Goal: Task Accomplishment & Management: Complete application form

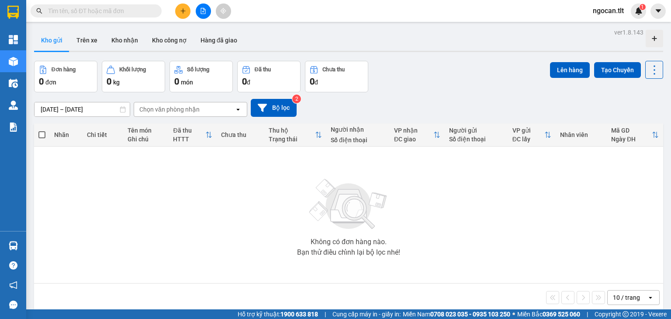
click at [104, 7] on input "text" at bounding box center [99, 11] width 103 height 10
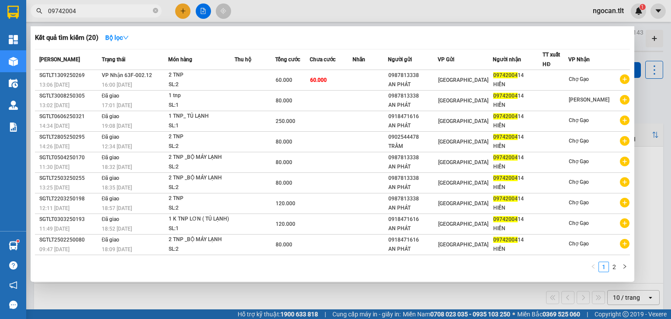
click at [663, 75] on div at bounding box center [335, 159] width 671 height 319
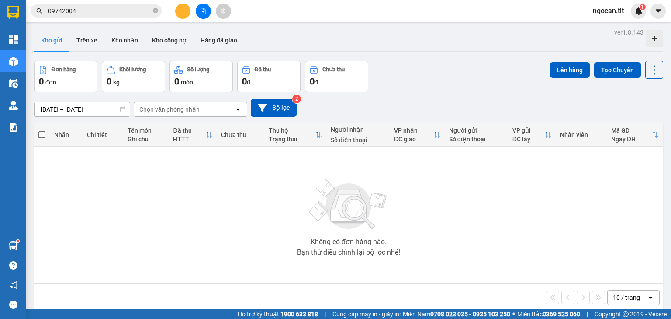
click at [209, 16] on div at bounding box center [203, 10] width 66 height 15
click at [208, 14] on button at bounding box center [203, 10] width 15 height 15
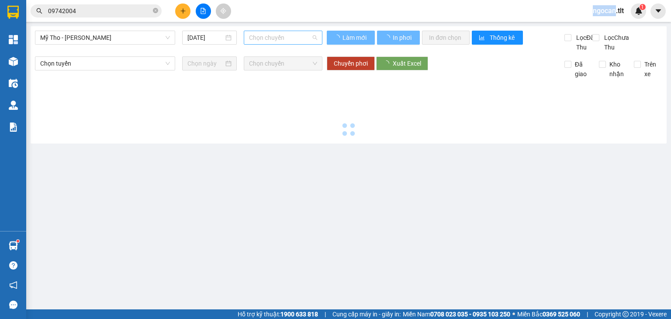
click at [257, 37] on span "Chọn chuyến" at bounding box center [283, 37] width 69 height 13
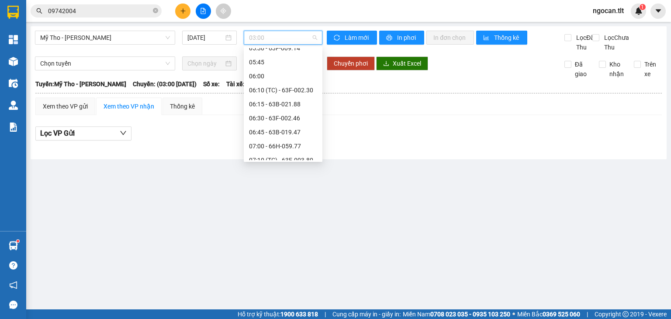
scroll to position [350, 0]
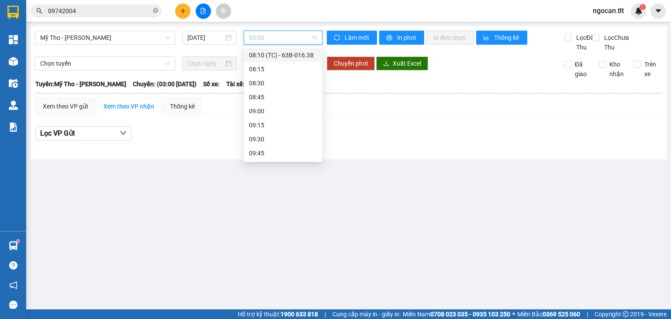
click at [297, 59] on div "08:10 (TC) - 63B-016.38" at bounding box center [283, 55] width 68 height 10
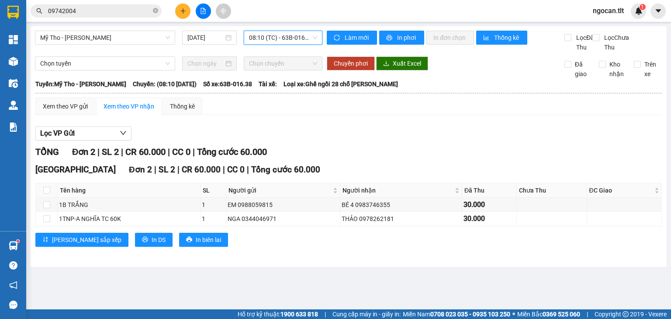
click at [114, 238] on div "Sài Gòn Đơn 2 | SL 2 | CR 60.000 | CC 0 | Tổng cước 60.000 Tên hàng SL Người gử…" at bounding box center [348, 208] width 627 height 90
click at [135, 241] on button "In DS" at bounding box center [154, 239] width 38 height 14
click at [76, 125] on div "Xem theo VP gửi Xem theo VP nhận Thống kê Lọc VP Gửi TỔNG Đơn 2 | SL 2 | CR 60…" at bounding box center [348, 177] width 627 height 160
drag, startPoint x: 84, startPoint y: 127, endPoint x: 82, endPoint y: 117, distance: 9.8
click at [83, 125] on div "Xem theo VP gửi Xem theo VP nhận Thống kê Lọc VP Gửi TỔNG Đơn 2 | SL 2 | CR 60…" at bounding box center [348, 177] width 627 height 160
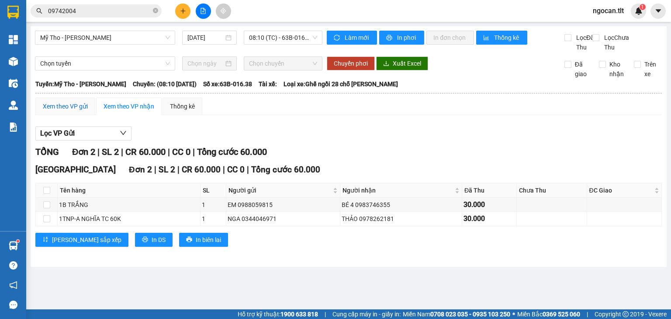
click at [82, 111] on div "Xem theo VP gửi" at bounding box center [65, 106] width 45 height 10
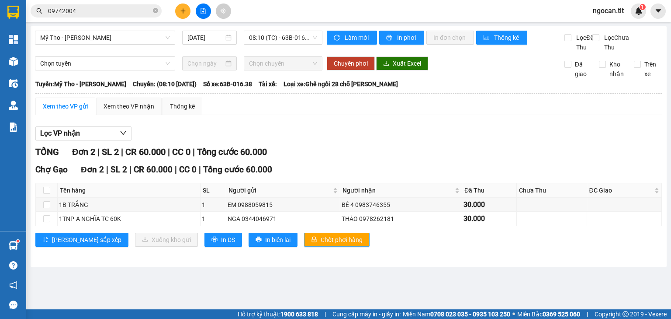
click at [321, 244] on span "Chốt phơi hàng" at bounding box center [342, 240] width 42 height 10
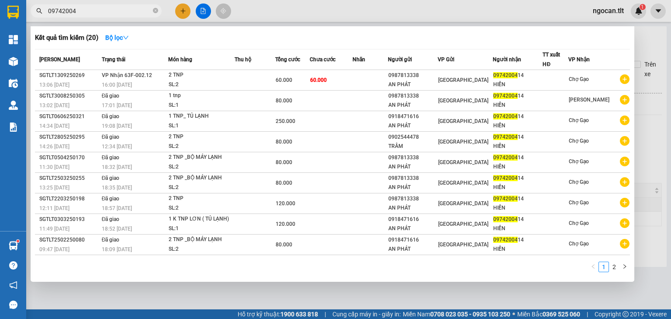
drag, startPoint x: 87, startPoint y: 14, endPoint x: 32, endPoint y: 13, distance: 54.6
click at [32, 13] on span "09742004" at bounding box center [96, 10] width 131 height 13
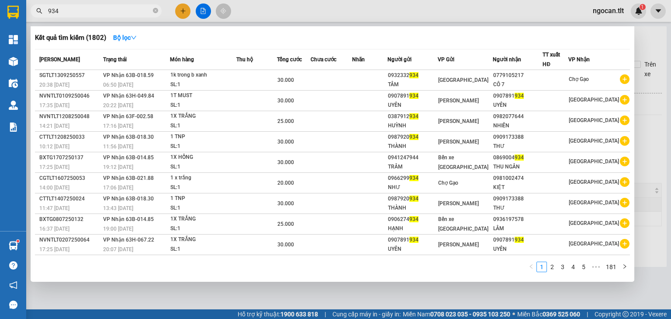
type input "934"
click at [184, 10] on div at bounding box center [335, 159] width 671 height 319
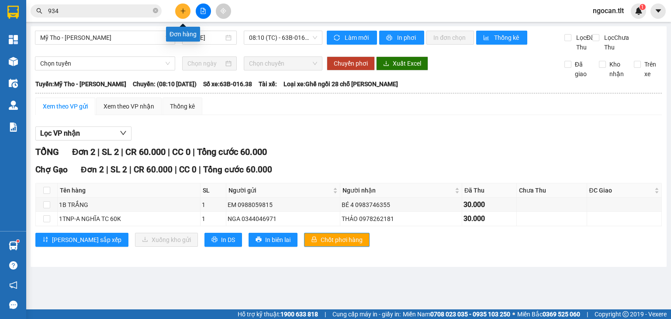
click at [183, 10] on icon "plus" at bounding box center [183, 10] width 0 height 5
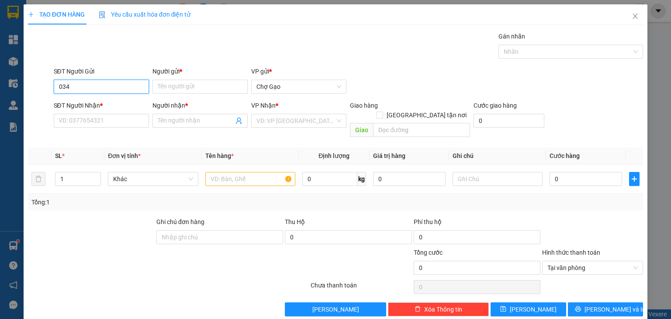
click at [80, 86] on input "034" at bounding box center [101, 87] width 95 height 14
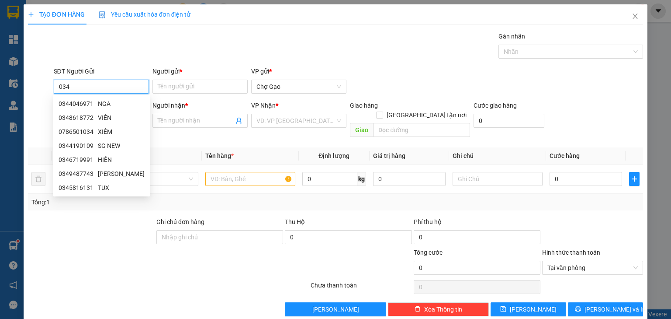
click at [75, 85] on input "034" at bounding box center [101, 87] width 95 height 14
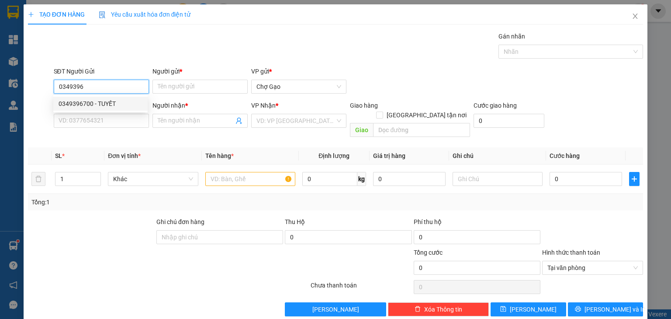
click at [91, 107] on div "0349396700 - TUYẾT" at bounding box center [101, 104] width 84 height 10
type input "0349396700"
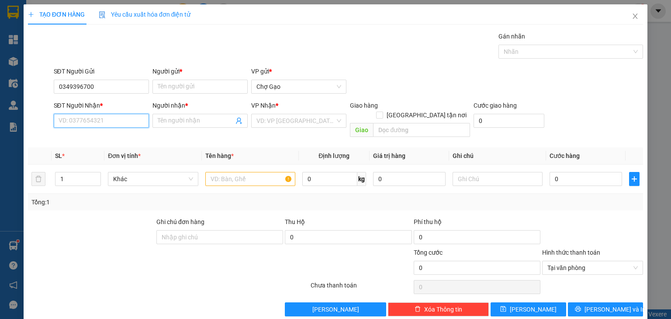
drag, startPoint x: 102, startPoint y: 117, endPoint x: 132, endPoint y: 110, distance: 31.0
click at [103, 117] on input "SĐT Người Nhận *" at bounding box center [101, 121] width 95 height 14
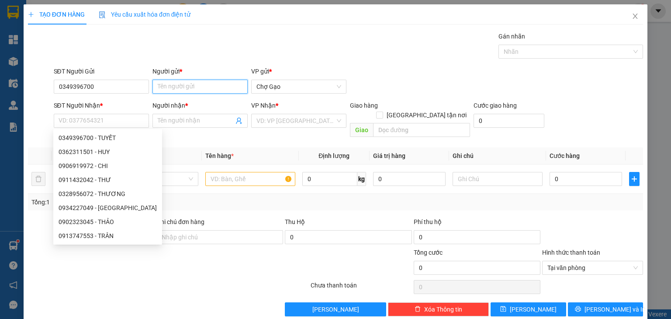
drag, startPoint x: 178, startPoint y: 80, endPoint x: 177, endPoint y: 84, distance: 4.6
click at [178, 80] on input "Người gửi *" at bounding box center [200, 87] width 95 height 14
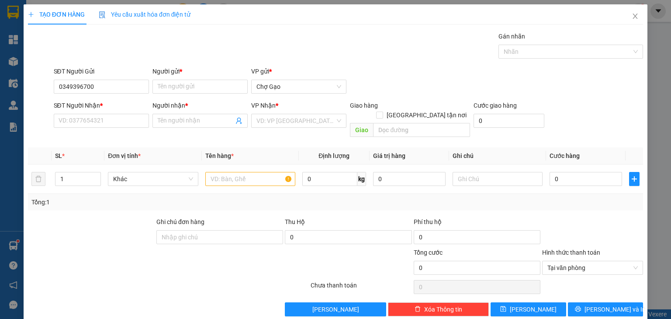
click at [168, 96] on div "Người gửi * Tên người gửi" at bounding box center [200, 81] width 95 height 31
drag, startPoint x: 171, startPoint y: 89, endPoint x: 145, endPoint y: 87, distance: 26.3
click at [170, 88] on input "Người gửi *" at bounding box center [200, 87] width 95 height 14
click at [113, 83] on input "0349396700" at bounding box center [101, 87] width 95 height 14
click at [177, 85] on input "Người gửi *" at bounding box center [200, 87] width 95 height 14
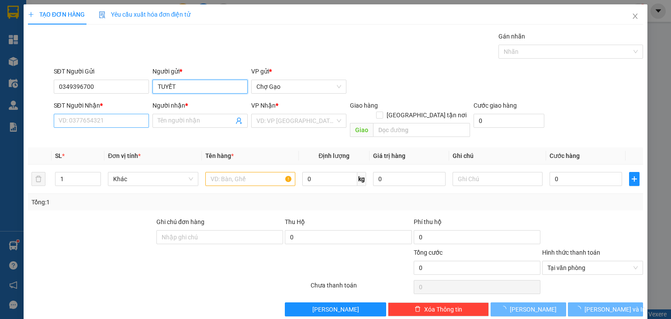
type input "TUYẾT"
click at [122, 118] on input "SĐT Người Nhận *" at bounding box center [101, 121] width 95 height 14
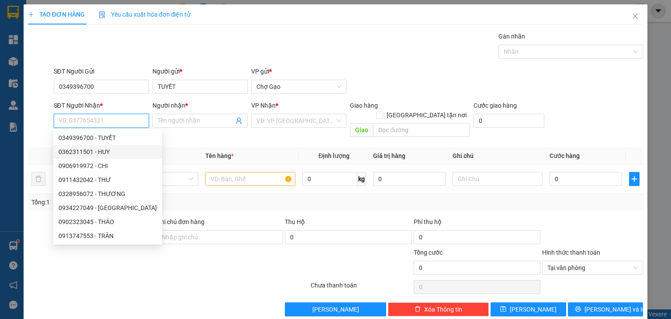
click at [111, 150] on div "0362311501 - HUY" at bounding box center [108, 152] width 98 height 10
type input "0362311501"
type input "HUY"
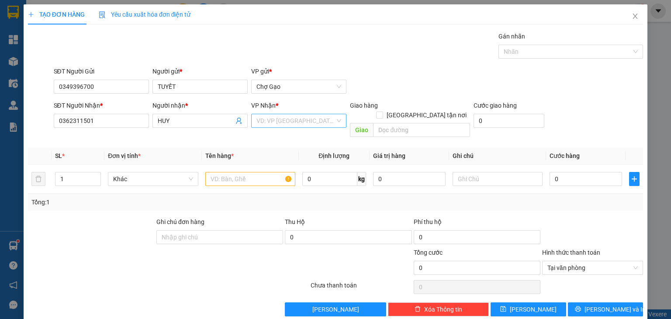
click at [281, 114] on input "search" at bounding box center [296, 120] width 79 height 13
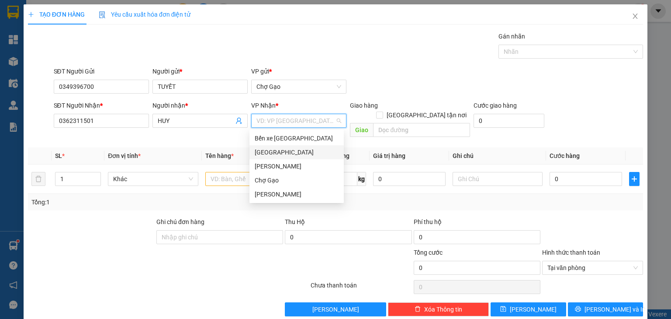
click at [265, 148] on div "[GEOGRAPHIC_DATA]" at bounding box center [297, 152] width 84 height 10
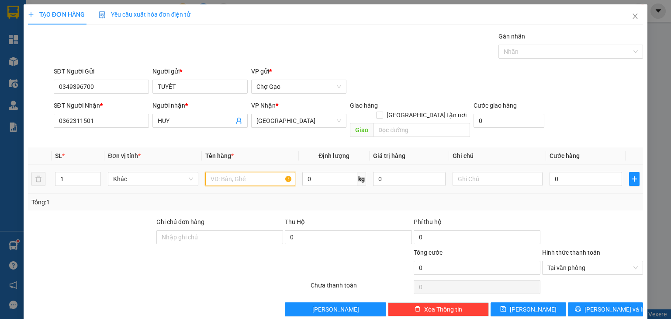
click at [227, 172] on input "text" at bounding box center [250, 179] width 90 height 14
type input "1TMUST"
click at [570, 172] on input "0" at bounding box center [586, 179] width 73 height 14
type input "3"
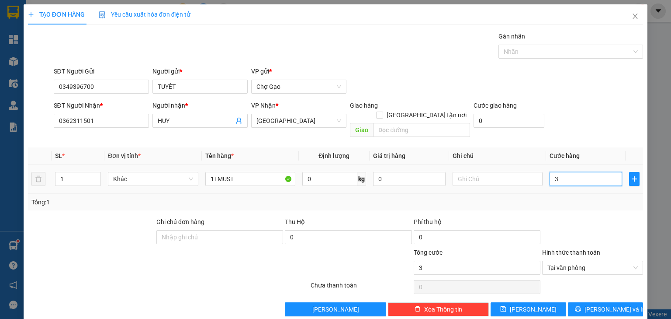
type input "30"
click at [615, 253] on div "Hình thức thanh toán Tại văn phòng" at bounding box center [592, 262] width 101 height 31
type input "30.000"
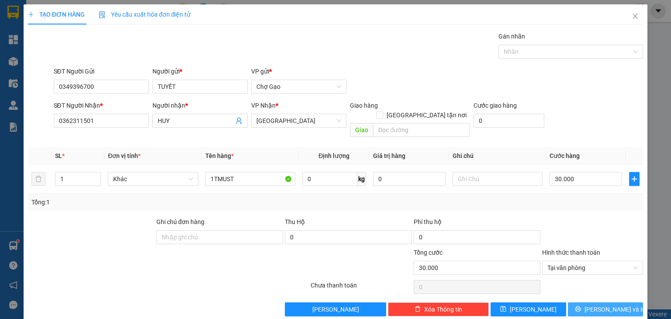
click at [592, 302] on button "Lưu và In" at bounding box center [606, 309] width 76 height 14
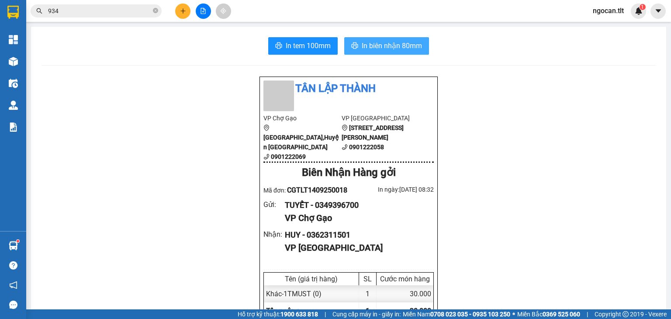
click at [364, 46] on span "In biên nhận 80mm" at bounding box center [392, 45] width 60 height 11
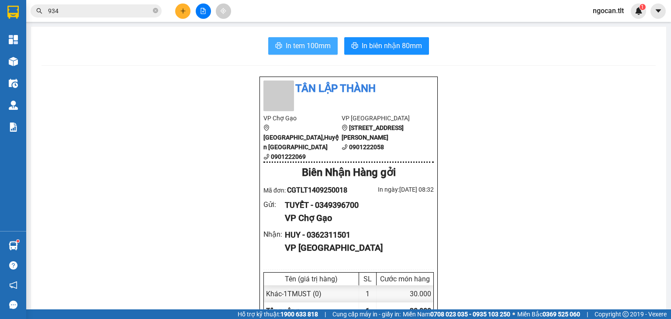
click at [313, 45] on span "In tem 100mm" at bounding box center [308, 45] width 45 height 11
click at [268, 37] on button "In tem 100mm" at bounding box center [302, 45] width 69 height 17
click at [206, 7] on button at bounding box center [203, 10] width 15 height 15
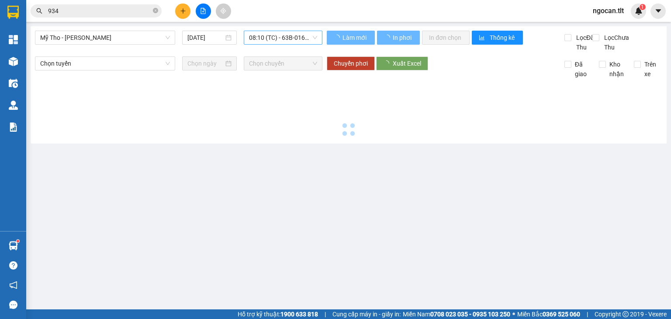
click at [281, 33] on span "08:10 (TC) - 63B-016.38" at bounding box center [283, 37] width 69 height 13
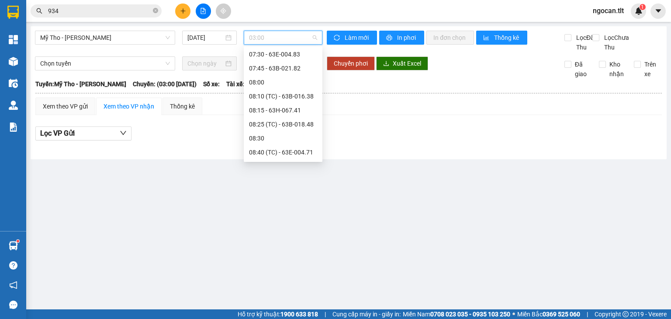
scroll to position [335, 0]
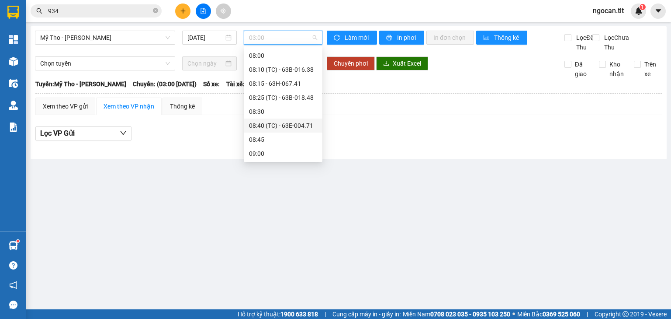
click at [302, 122] on div "08:40 (TC) - 63E-004.71" at bounding box center [283, 126] width 68 height 10
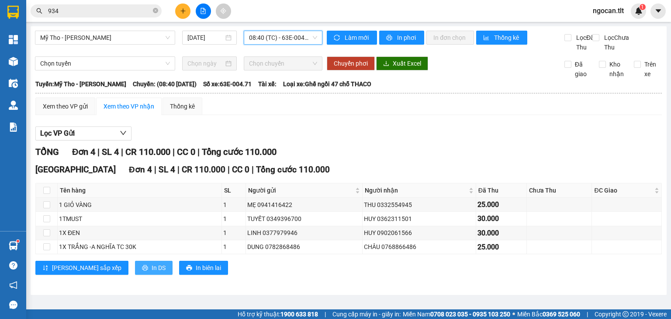
click at [135, 274] on button "In DS" at bounding box center [154, 267] width 38 height 14
click at [82, 115] on div "Xem theo VP gửi" at bounding box center [65, 105] width 60 height 17
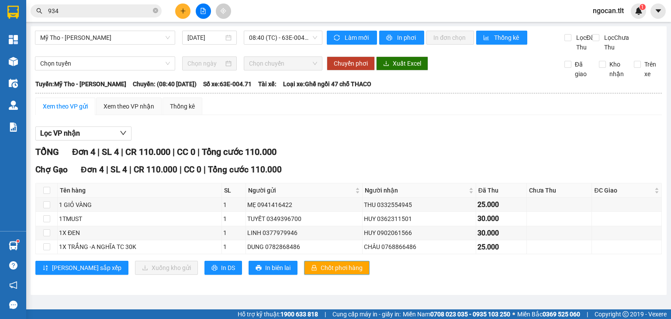
click at [316, 274] on button "Chốt phơi hàng" at bounding box center [337, 267] width 66 height 14
click at [185, 11] on icon "plus" at bounding box center [183, 11] width 6 height 6
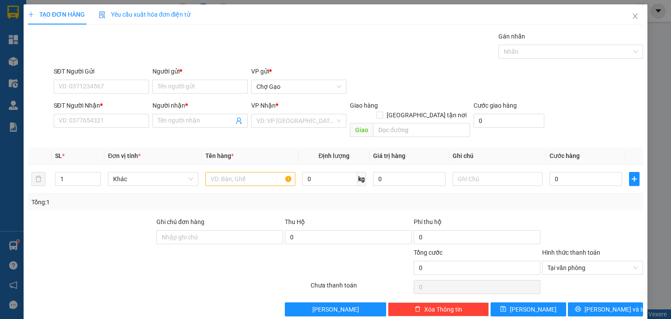
click at [185, 11] on span "Yêu cầu xuất hóa đơn điện tử" at bounding box center [145, 14] width 92 height 7
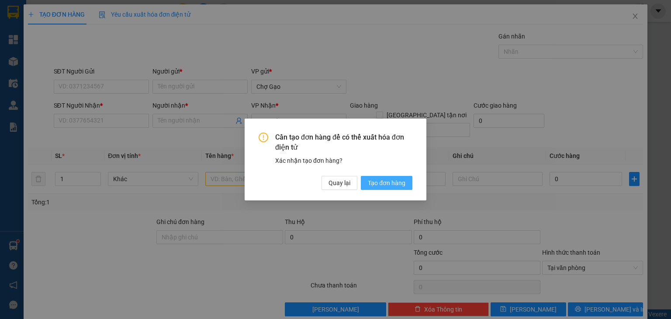
click at [385, 179] on span "Tạo đơn hàng" at bounding box center [387, 183] width 38 height 10
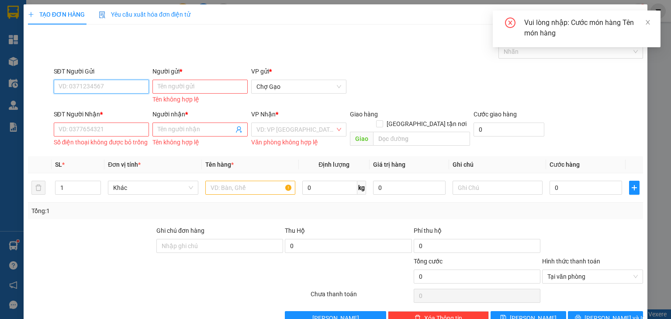
click at [85, 90] on input "SĐT Người Gửi" at bounding box center [101, 87] width 95 height 14
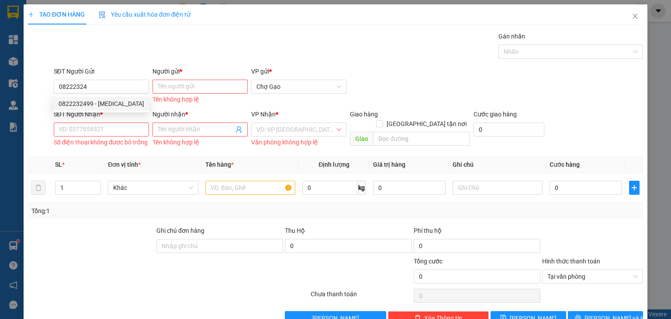
click at [109, 115] on div "SĐT Người Nhận *" at bounding box center [101, 114] width 95 height 10
click at [109, 122] on input "SĐT Người Nhận *" at bounding box center [101, 129] width 95 height 14
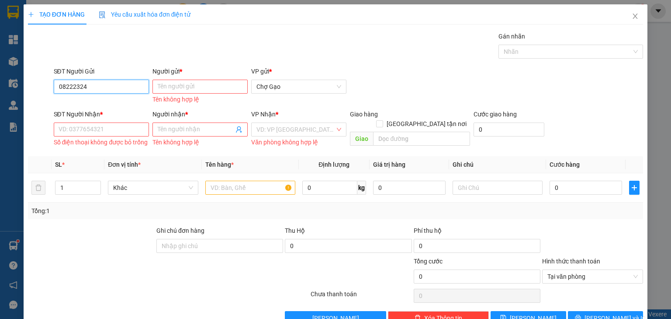
click at [112, 86] on input "08222324" at bounding box center [101, 87] width 95 height 14
click at [109, 103] on div "0822232499 - THAM" at bounding box center [102, 104] width 86 height 10
type input "0822232499"
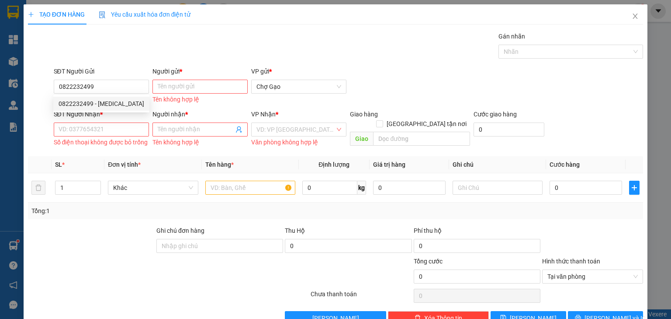
click at [173, 97] on div "Tên không hợp lệ" at bounding box center [200, 99] width 95 height 10
click at [177, 87] on input "Người gửi *" at bounding box center [200, 87] width 95 height 14
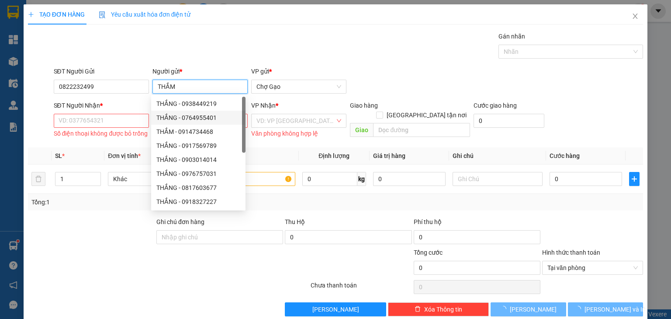
type input "THẮM"
click at [142, 119] on input "SĐT Người Nhận *" at bounding box center [101, 121] width 95 height 14
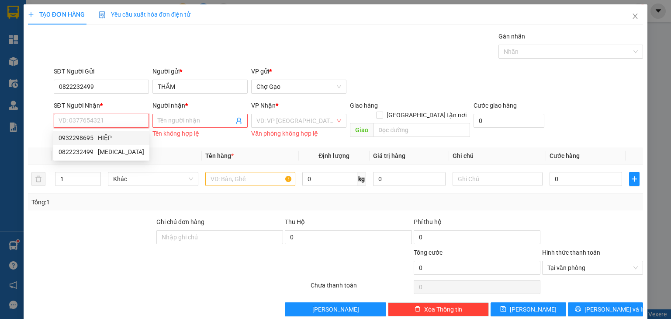
click at [107, 136] on div "0932298695 - HIỆP" at bounding box center [102, 138] width 86 height 10
type input "0932298695"
type input "HIỆP"
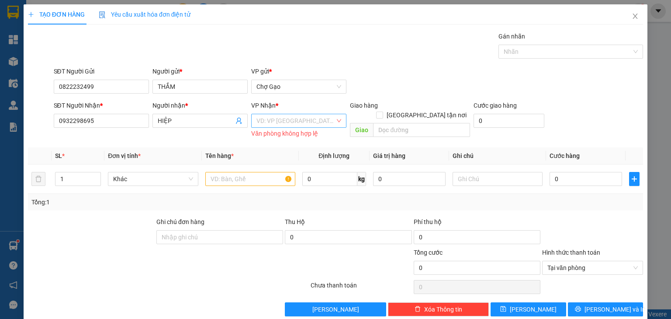
click at [290, 125] on input "search" at bounding box center [296, 120] width 79 height 13
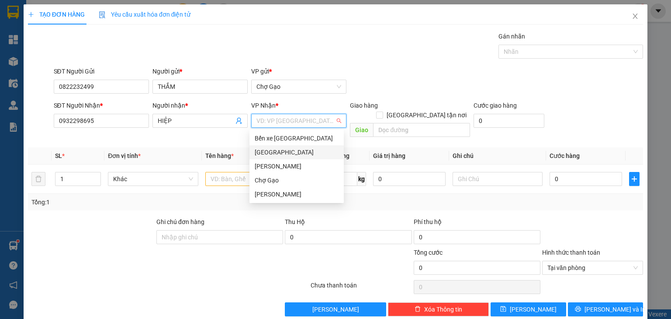
drag, startPoint x: 274, startPoint y: 155, endPoint x: 260, endPoint y: 172, distance: 22.4
click at [274, 156] on div "[GEOGRAPHIC_DATA]" at bounding box center [297, 152] width 84 height 10
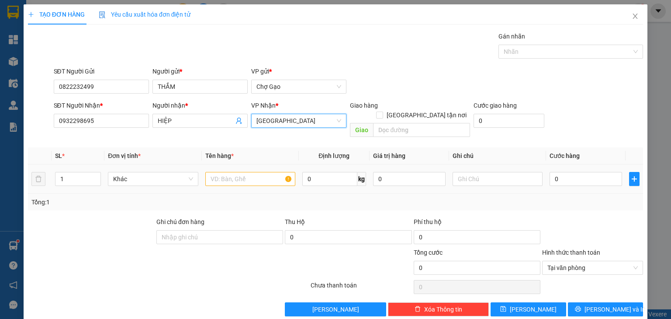
click at [239, 183] on td at bounding box center [250, 178] width 97 height 29
click at [241, 175] on input "text" at bounding box center [250, 179] width 90 height 14
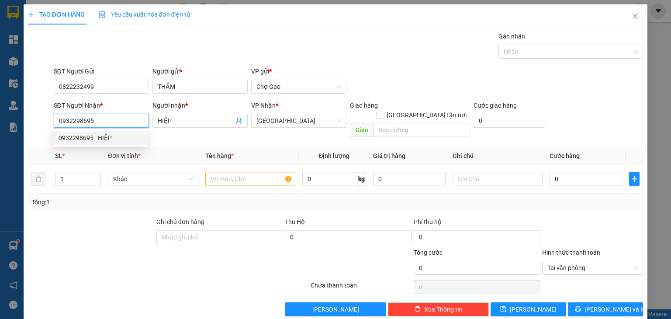
drag, startPoint x: 105, startPoint y: 118, endPoint x: 54, endPoint y: 119, distance: 51.6
click at [54, 119] on input "0932298695" at bounding box center [101, 121] width 95 height 14
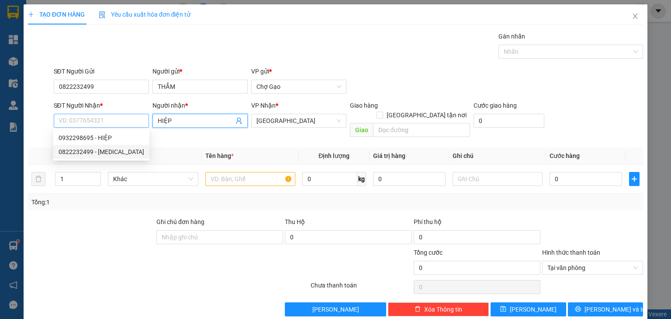
drag, startPoint x: 190, startPoint y: 118, endPoint x: 125, endPoint y: 118, distance: 65.1
click at [125, 118] on div "SĐT Người Nhận * VD: 0377654321 Người nhận * HIỆP VP Nhận * Sài Gòn Giao hàng G…" at bounding box center [348, 121] width 593 height 40
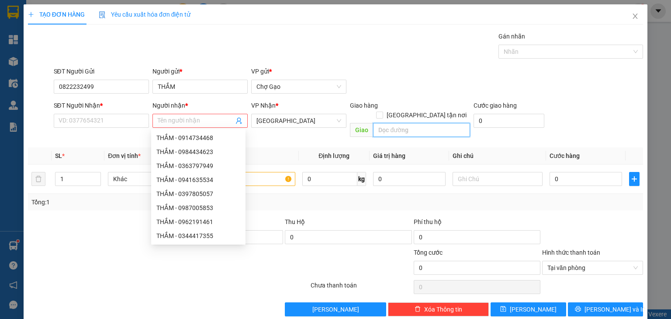
click at [403, 123] on input "text" at bounding box center [421, 130] width 97 height 14
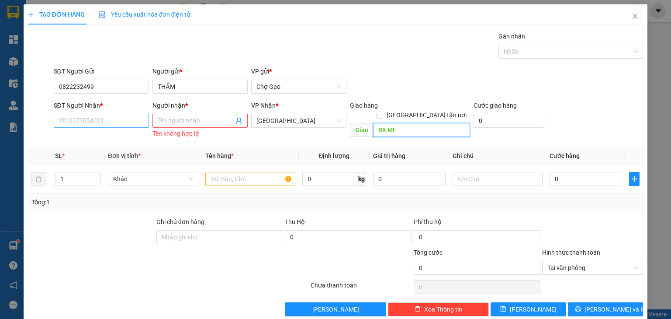
type input "BX MI"
drag, startPoint x: 97, startPoint y: 119, endPoint x: 106, endPoint y: 119, distance: 8.8
click at [97, 119] on input "SĐT Người Nhận *" at bounding box center [101, 121] width 95 height 14
type input "0365520064"
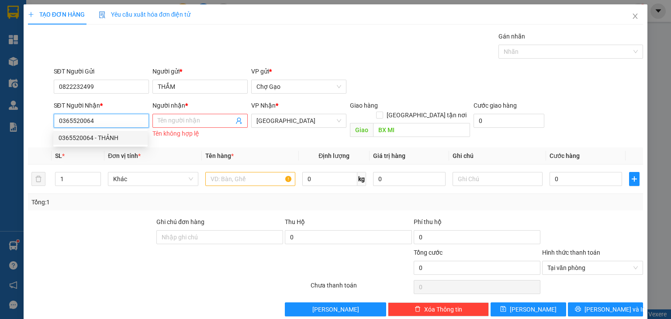
click at [121, 138] on div "0365520064 - THẢNH" at bounding box center [101, 138] width 84 height 10
type input "THẢNH"
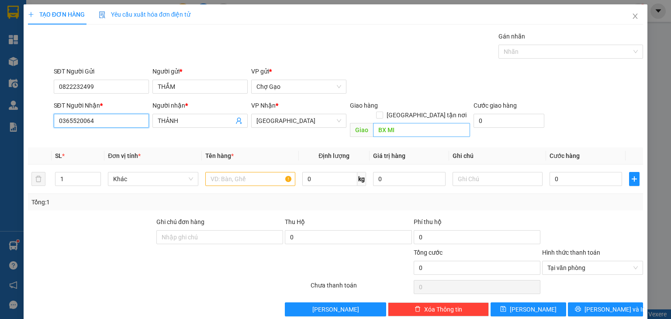
type input "0365520064"
click at [401, 123] on input "BX MI" at bounding box center [421, 130] width 97 height 14
click at [416, 124] on input "BX MI" at bounding box center [421, 130] width 97 height 14
click at [410, 84] on div "SĐT Người Gửi 0822232499 Người gửi * THẮM VP gửi * Chợ Gạo" at bounding box center [348, 81] width 593 height 31
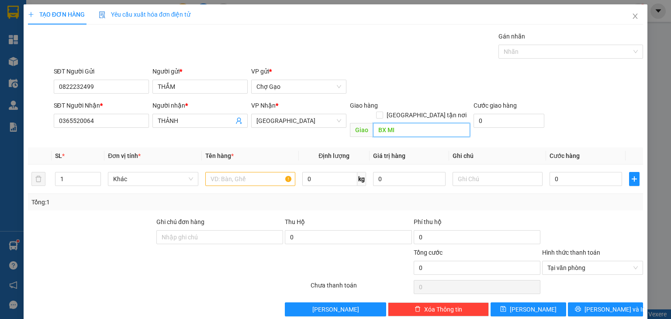
click at [409, 123] on input "BX MI" at bounding box center [421, 130] width 97 height 14
drag, startPoint x: 396, startPoint y: 121, endPoint x: 369, endPoint y: 122, distance: 27.6
click at [395, 123] on input "BX MI" at bounding box center [421, 130] width 97 height 14
click at [369, 123] on span "Giao" at bounding box center [361, 130] width 23 height 14
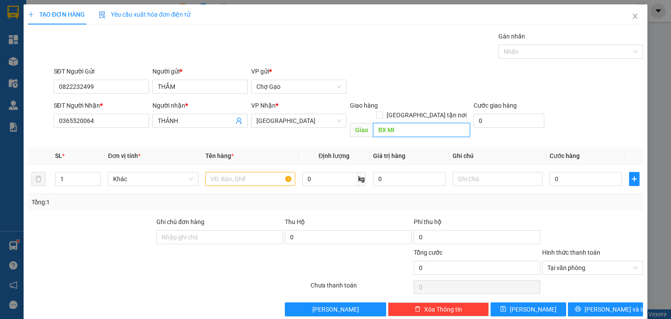
click at [395, 123] on input "BX MI" at bounding box center [421, 130] width 97 height 14
type input "BX MIỀN TÂY"
click at [254, 172] on input "text" at bounding box center [250, 179] width 90 height 14
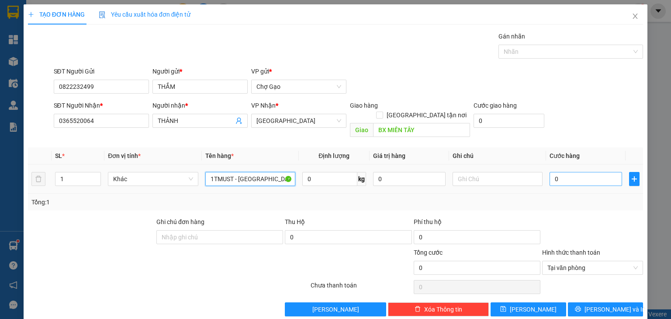
type input "1TMUST - TX 30"
click at [572, 172] on input "0" at bounding box center [586, 179] width 73 height 14
type input "3"
type input "30"
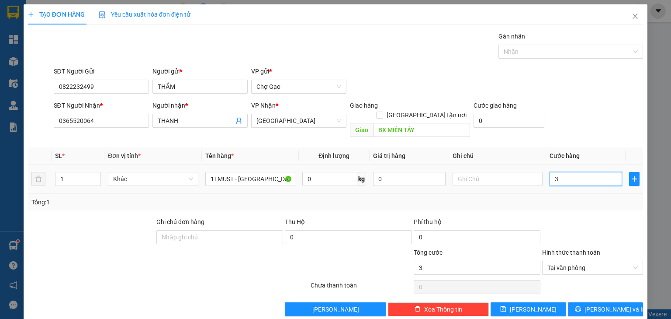
type input "30"
type input "30.000"
click at [618, 302] on button "Lưu và In" at bounding box center [606, 309] width 76 height 14
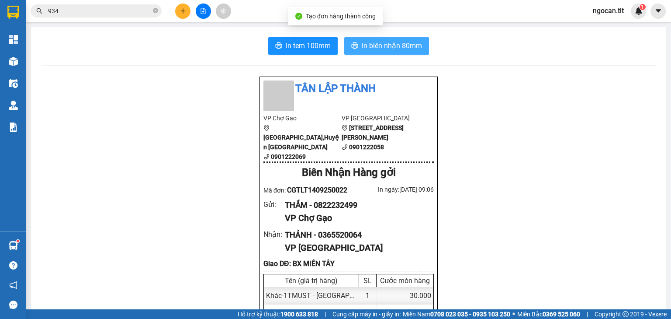
click at [413, 49] on span "In biên nhận 80mm" at bounding box center [392, 45] width 60 height 11
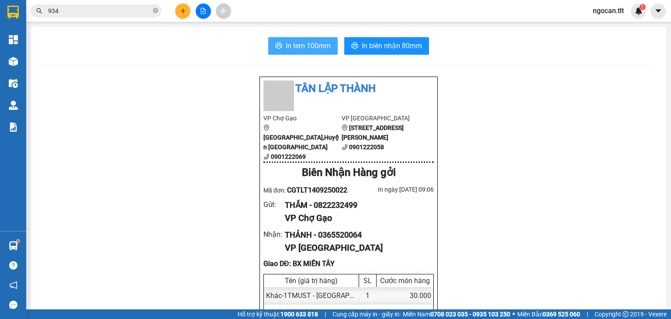
click at [297, 45] on span "In tem 100mm" at bounding box center [308, 45] width 45 height 11
click at [183, 14] on button at bounding box center [182, 10] width 15 height 15
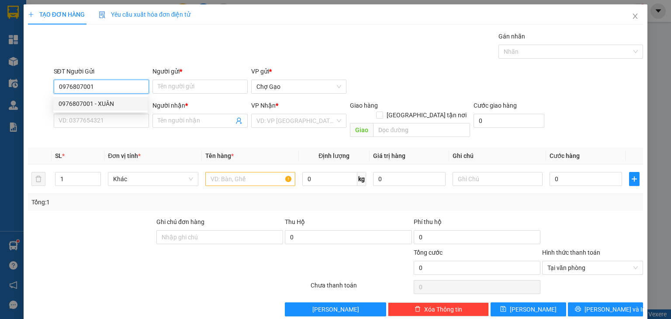
click at [107, 105] on div "0976807001 - XUÂN" at bounding box center [101, 104] width 84 height 10
type input "0976807001"
click at [193, 94] on div "Người gửi * Tên người gửi" at bounding box center [200, 81] width 95 height 31
click at [199, 74] on div "Người gửi *" at bounding box center [200, 71] width 95 height 10
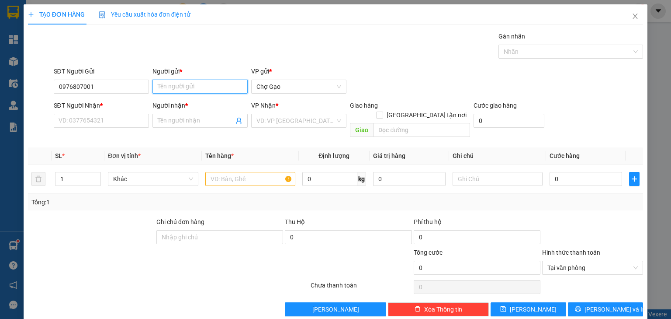
click at [199, 80] on input "Người gửi *" at bounding box center [200, 87] width 95 height 14
click at [195, 87] on input "Người gửi *" at bounding box center [200, 87] width 95 height 14
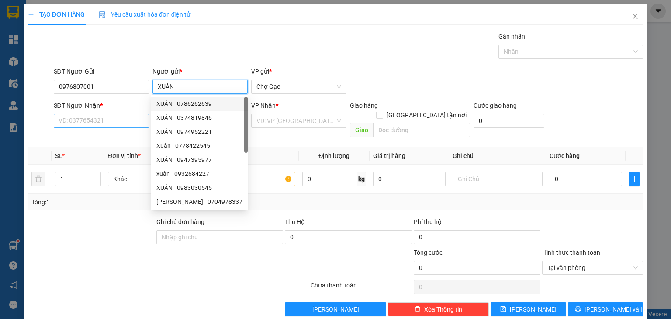
type input "XUÂN"
click at [105, 123] on input "SĐT Người Nhận *" at bounding box center [101, 121] width 95 height 14
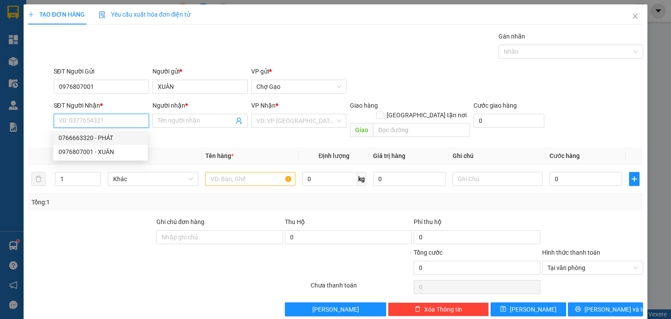
click at [120, 132] on div "0766663320 - PHÁT" at bounding box center [100, 138] width 94 height 14
type input "0766663320"
type input "PHÁT"
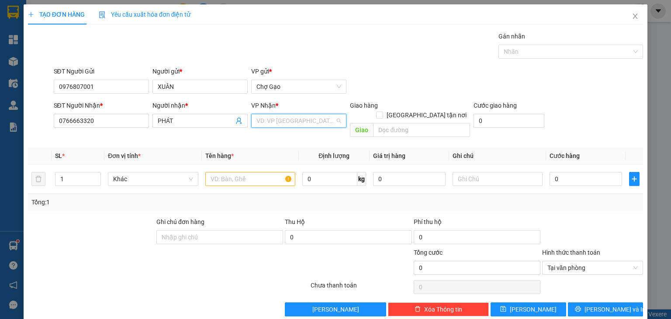
click at [266, 121] on input "search" at bounding box center [296, 120] width 79 height 13
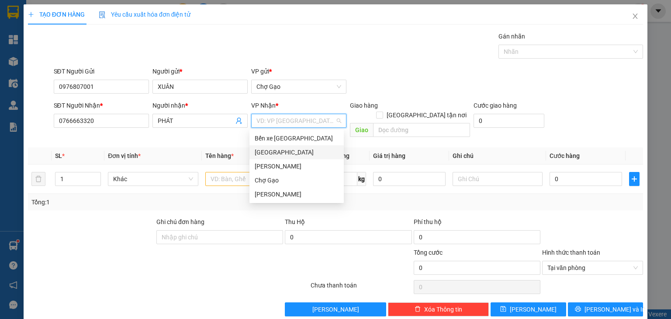
click at [259, 149] on div "[GEOGRAPHIC_DATA]" at bounding box center [297, 152] width 84 height 10
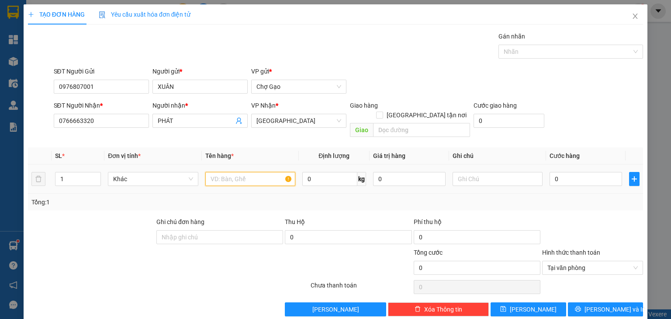
click at [243, 172] on input "text" at bounding box center [250, 179] width 90 height 14
type input "1TNP NHỎ"
click at [584, 172] on input "0" at bounding box center [586, 179] width 73 height 14
type input "2"
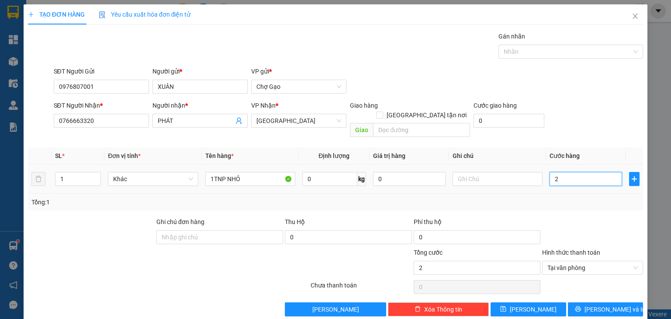
type input "25"
click at [631, 261] on span "Tại văn phòng" at bounding box center [593, 267] width 90 height 13
type input "25.000"
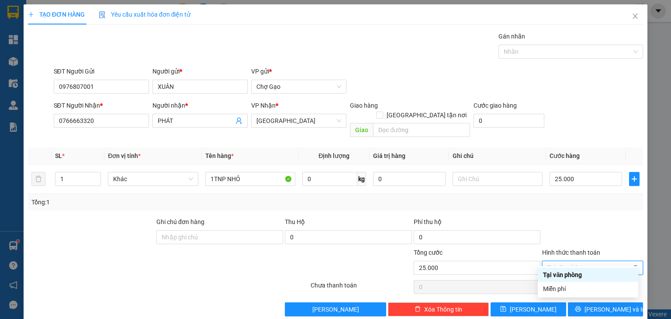
type input "25.000"
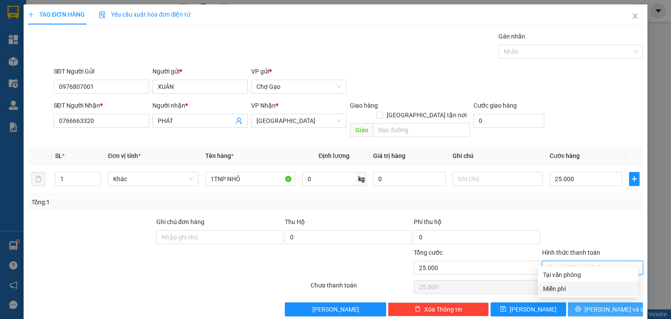
click at [595, 304] on span "Lưu và In" at bounding box center [615, 309] width 61 height 10
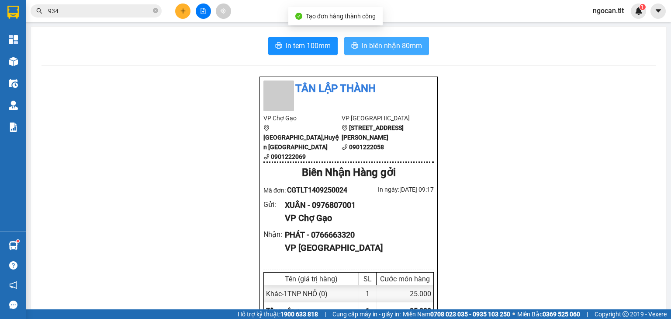
click at [406, 45] on span "In biên nhận 80mm" at bounding box center [392, 45] width 60 height 11
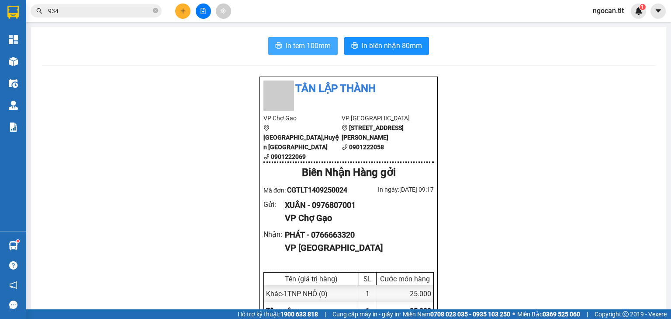
click at [301, 42] on span "In tem 100mm" at bounding box center [308, 45] width 45 height 11
click at [201, 15] on button at bounding box center [203, 10] width 15 height 15
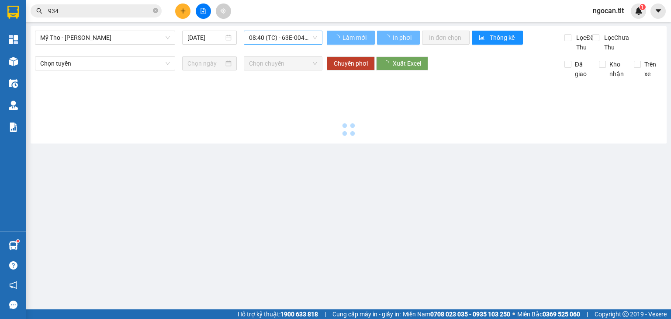
click at [260, 41] on span "08:40 (TC) - 63E-004.71" at bounding box center [283, 37] width 69 height 13
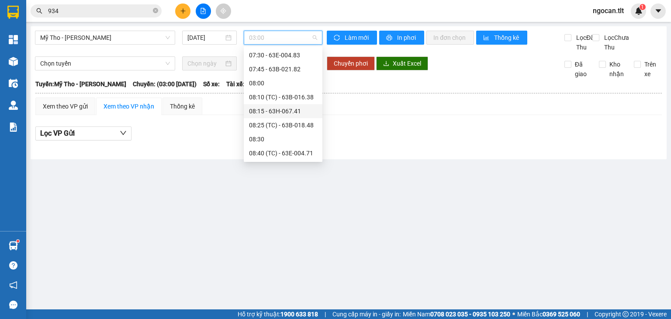
scroll to position [482, 0]
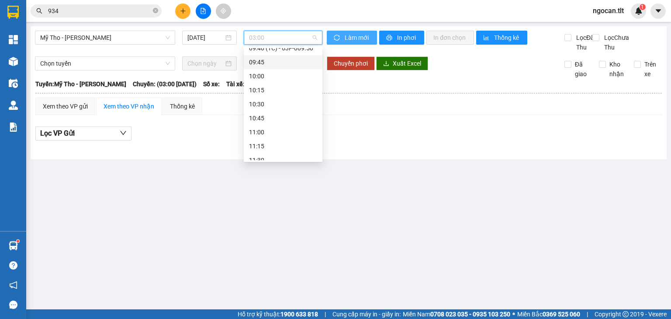
click at [361, 38] on span "Làm mới" at bounding box center [357, 38] width 25 height 10
click at [305, 37] on span "03:00" at bounding box center [283, 37] width 69 height 13
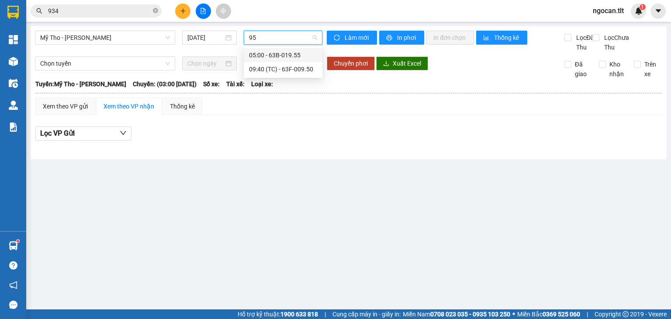
type input "950"
click at [291, 54] on div "09:40 (TC) - 63F-009.50" at bounding box center [283, 55] width 68 height 10
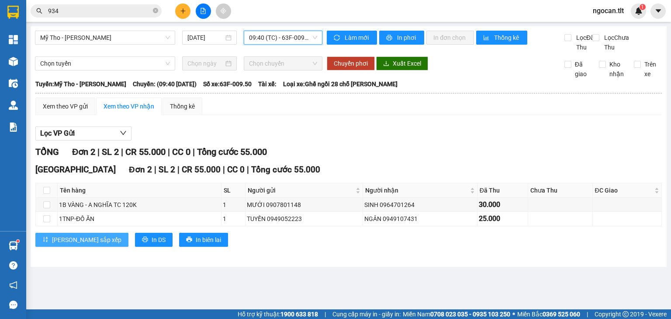
drag, startPoint x: 78, startPoint y: 243, endPoint x: 86, endPoint y: 243, distance: 7.9
click at [79, 243] on span "[PERSON_NAME] sắp xếp" at bounding box center [86, 240] width 69 height 10
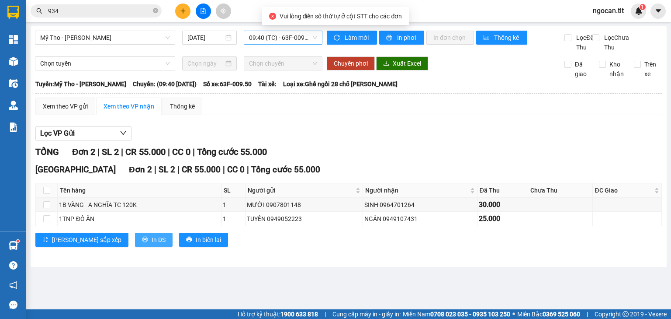
click at [135, 246] on button "In DS" at bounding box center [154, 239] width 38 height 14
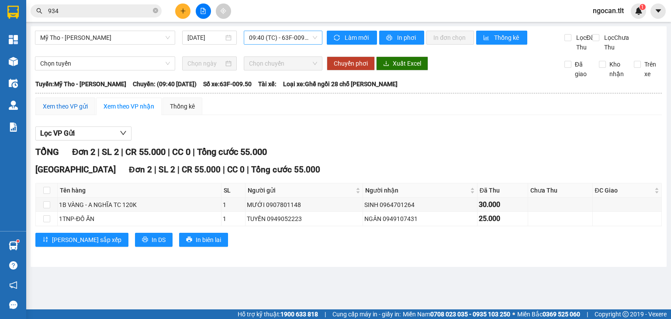
click at [77, 111] on div "Xem theo VP gửi" at bounding box center [65, 106] width 45 height 10
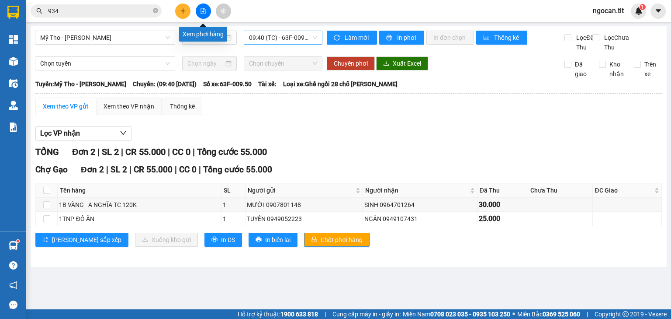
click at [184, 10] on icon "plus" at bounding box center [183, 11] width 6 height 6
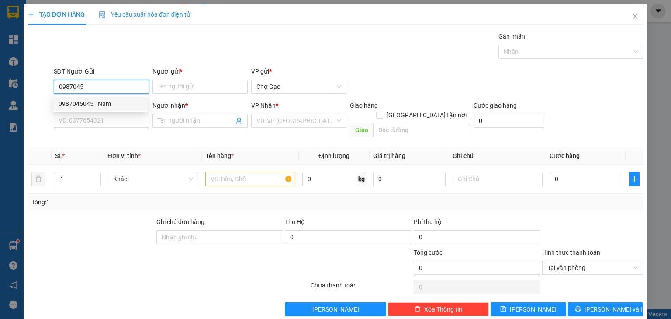
click at [128, 100] on div "0987045045 - Nam" at bounding box center [101, 104] width 84 height 10
type input "0987045045"
click at [167, 85] on input "Người gửi *" at bounding box center [200, 87] width 95 height 14
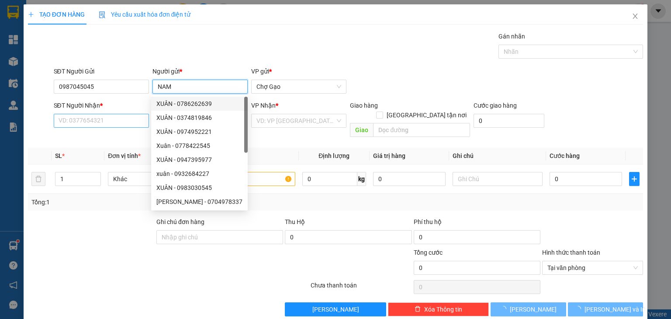
type input "NAM"
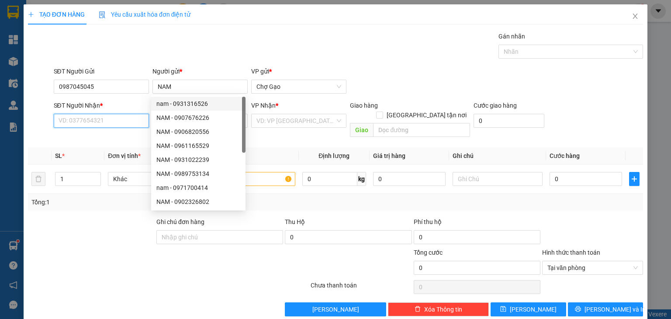
click at [121, 127] on input "SĐT Người Nhận *" at bounding box center [101, 121] width 95 height 14
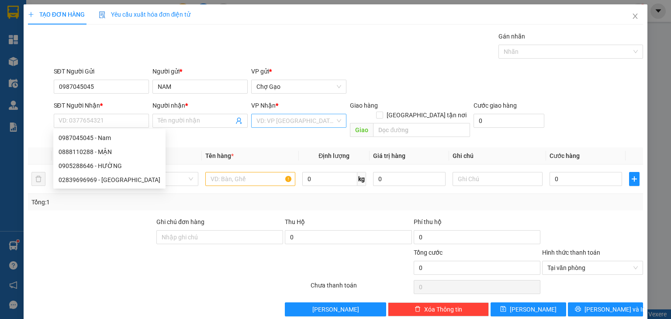
click at [270, 123] on input "search" at bounding box center [296, 120] width 79 height 13
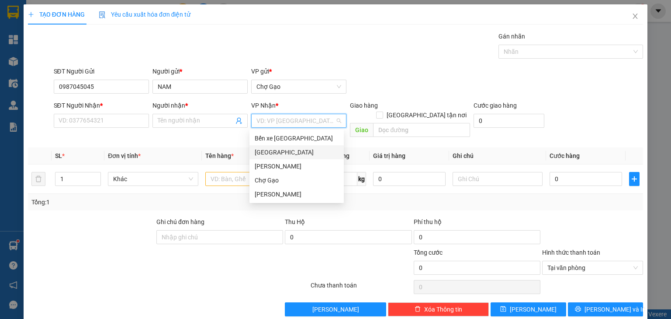
drag, startPoint x: 274, startPoint y: 147, endPoint x: 267, endPoint y: 149, distance: 7.1
click at [274, 147] on div "[GEOGRAPHIC_DATA]" at bounding box center [297, 152] width 84 height 10
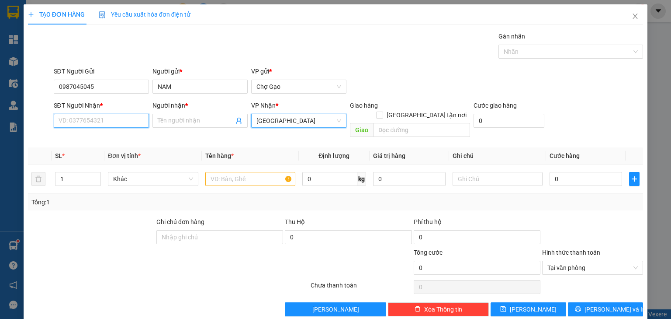
click at [131, 117] on input "SĐT Người Nhận *" at bounding box center [101, 121] width 95 height 14
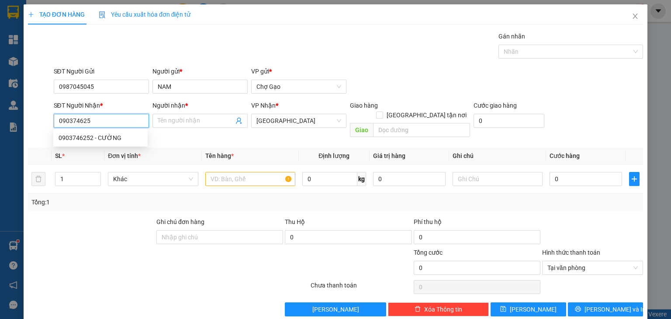
type input "0903746252"
click at [114, 139] on div "0903746252 - CƯỜNG" at bounding box center [101, 138] width 84 height 10
type input "CƯỜNG"
type input "0903746252"
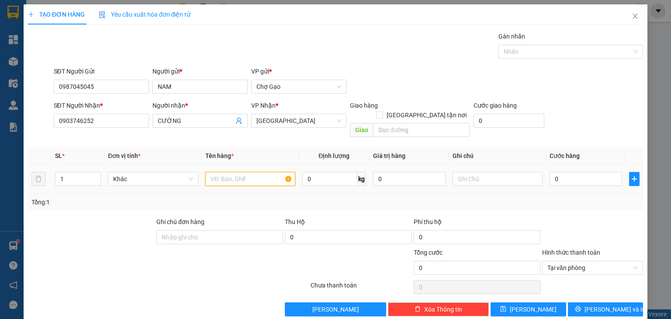
click at [236, 172] on input "text" at bounding box center [250, 179] width 90 height 14
type input "1 BAO TRẮNG"
click at [568, 172] on input "0" at bounding box center [586, 179] width 73 height 14
type input "3"
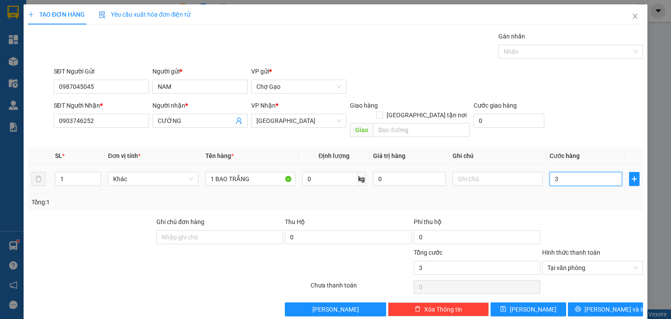
type input "30"
type input "30.000"
click at [619, 303] on button "Lưu và In" at bounding box center [606, 309] width 76 height 14
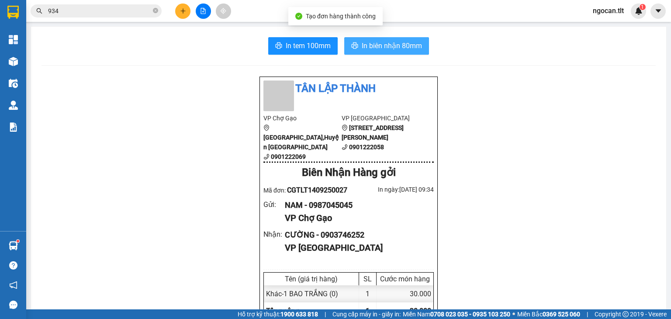
click at [407, 49] on span "In biên nhận 80mm" at bounding box center [392, 45] width 60 height 11
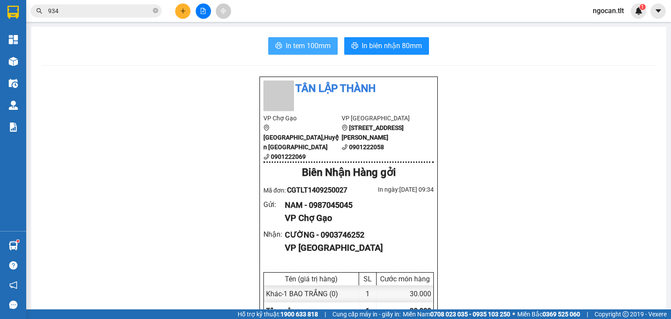
click at [286, 53] on button "In tem 100mm" at bounding box center [302, 45] width 69 height 17
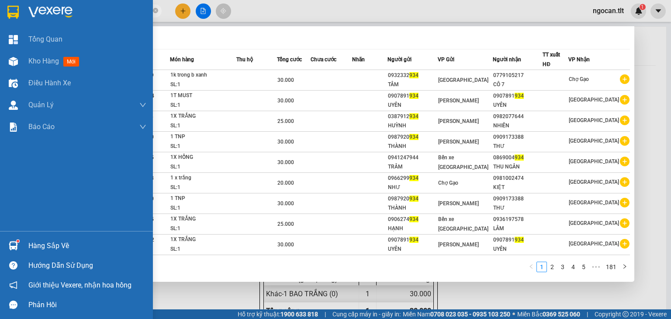
drag, startPoint x: 43, startPoint y: 9, endPoint x: 12, endPoint y: 9, distance: 31.0
click at [12, 9] on section "Kết quả tìm kiếm ( 1802 ) Bộ lọc Mã ĐH Trạng thái Món hàng Thu hộ Tổng cước Chư…" at bounding box center [335, 159] width 671 height 319
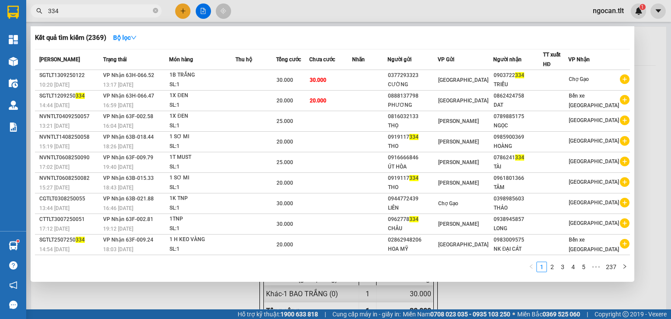
type input "334"
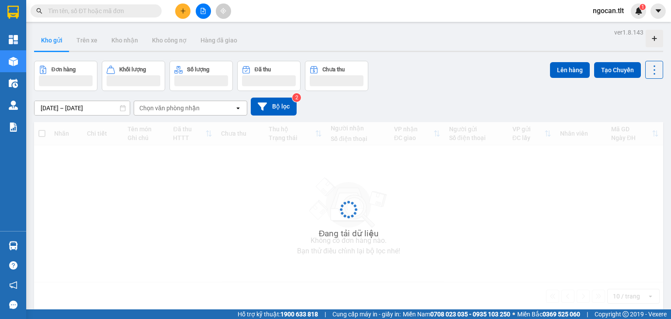
click at [62, 6] on input "text" at bounding box center [99, 11] width 103 height 10
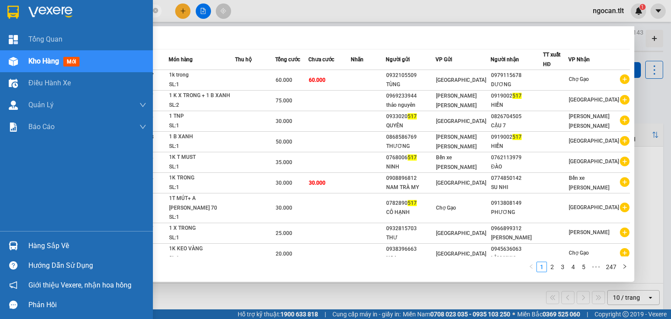
drag, startPoint x: 75, startPoint y: 11, endPoint x: 19, endPoint y: 9, distance: 55.5
click at [19, 9] on section "Kết quả tìm kiếm ( 2461 ) Bộ lọc Mã ĐH Trạng thái Món hàng Thu hộ Tổng cước Chư…" at bounding box center [335, 159] width 671 height 319
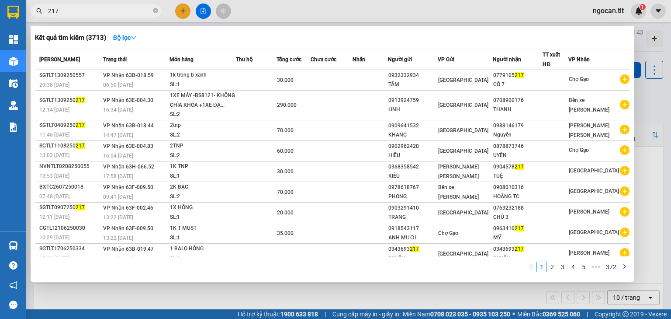
type input "217"
